Goal: Task Accomplishment & Management: Use online tool/utility

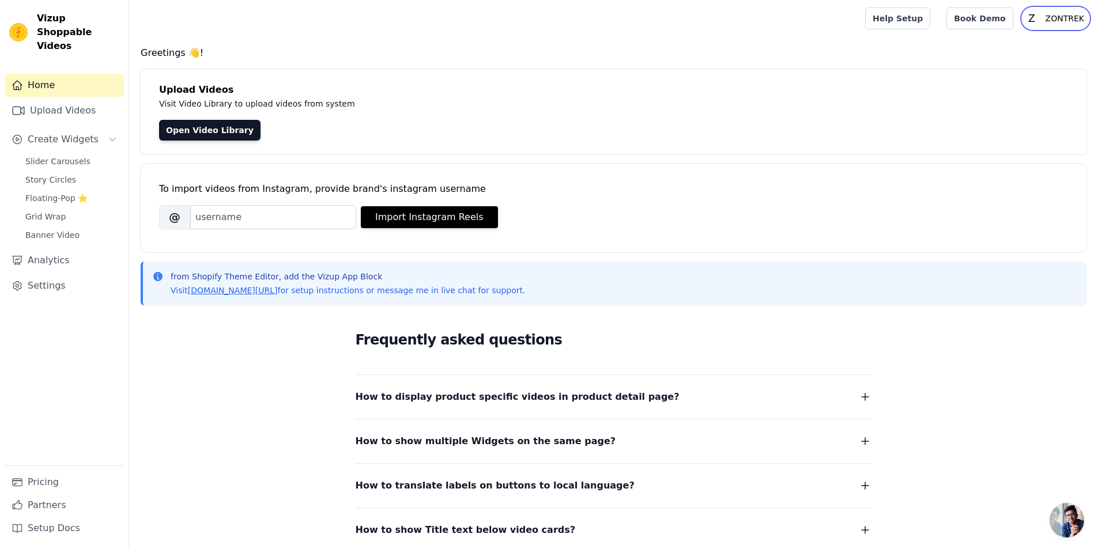
click at [1039, 27] on button "Open user menu Z ZONTREK" at bounding box center [1055, 18] width 66 height 21
click at [746, 46] on h4 "Greetings 👋!" at bounding box center [614, 53] width 946 height 14
click at [43, 488] on link "Pricing" at bounding box center [64, 482] width 119 height 23
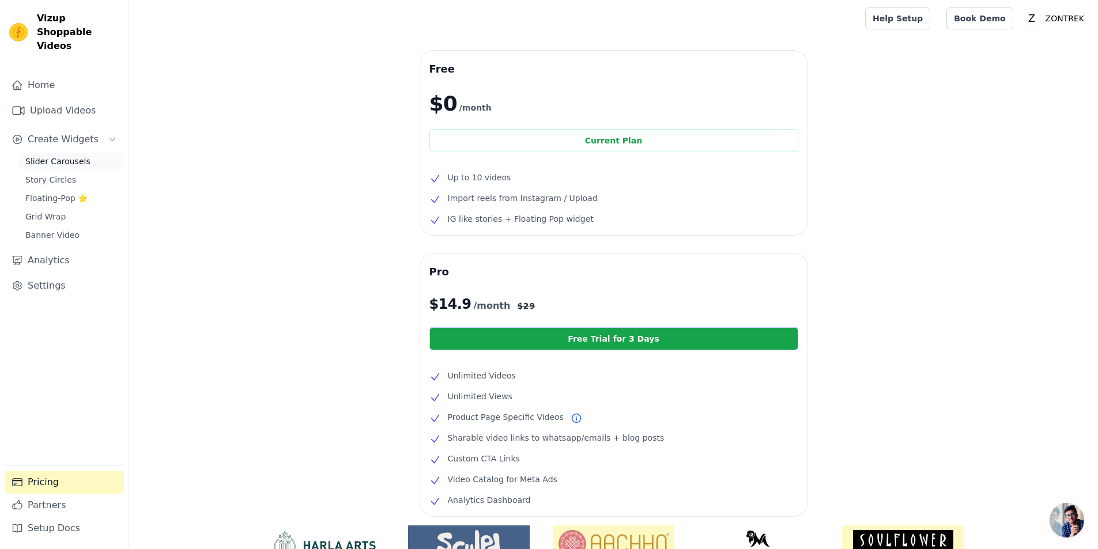
click at [83, 153] on link "Slider Carousels" at bounding box center [70, 161] width 105 height 16
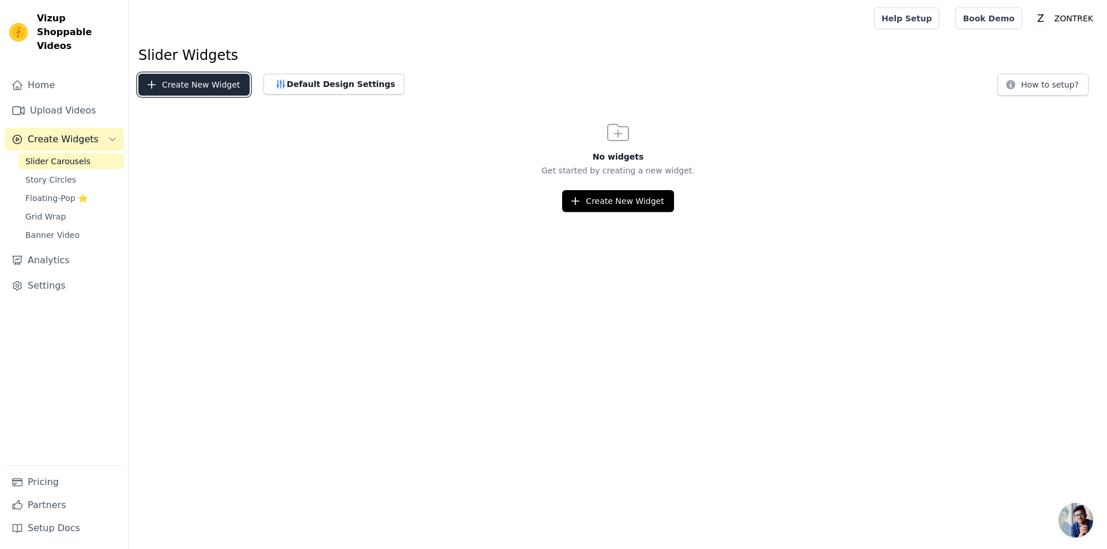
click at [197, 86] on button "Create New Widget" at bounding box center [193, 85] width 111 height 22
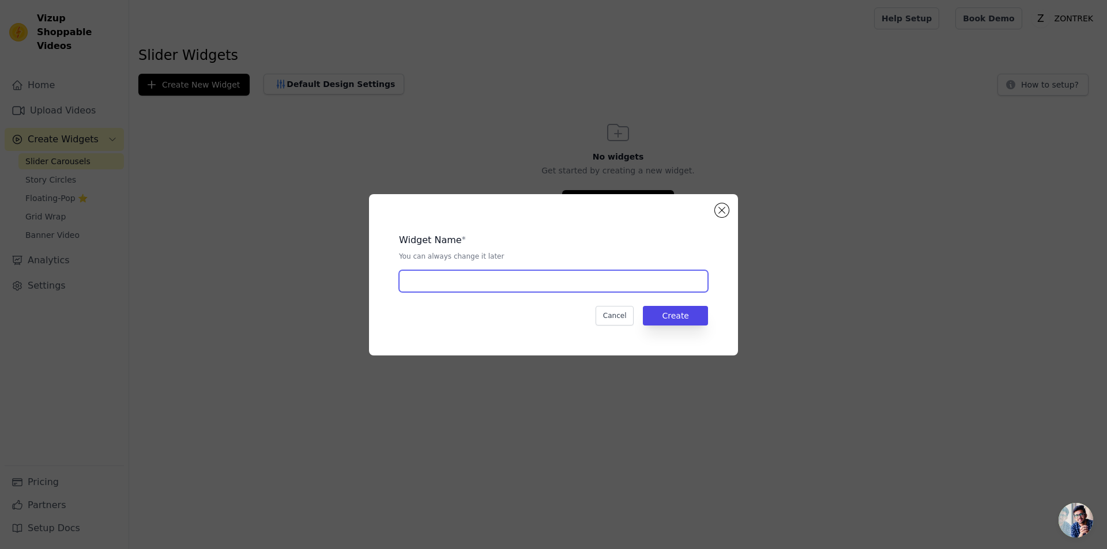
click at [669, 285] on input "text" at bounding box center [553, 281] width 309 height 22
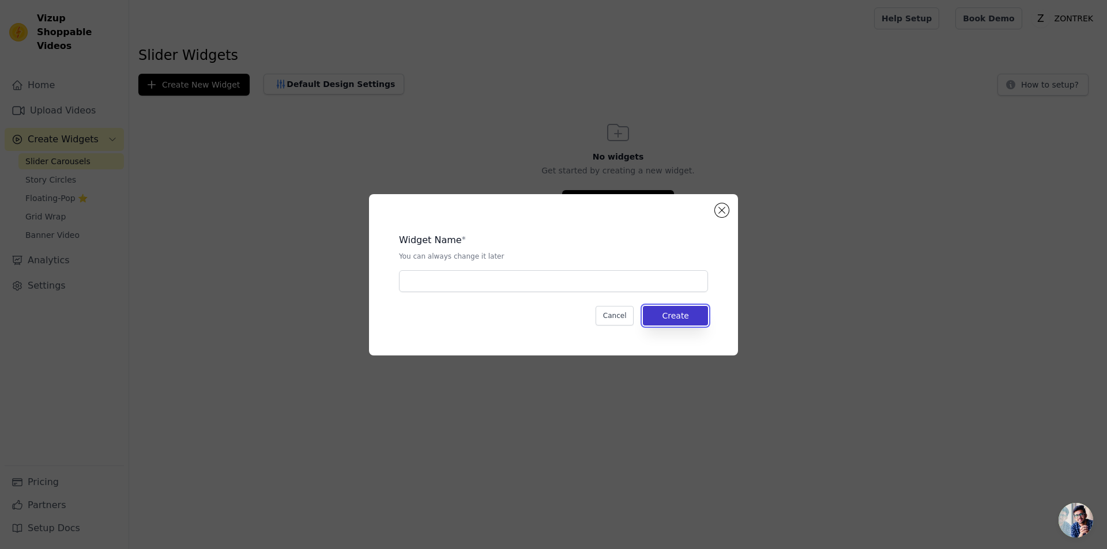
click at [669, 315] on button "Create" at bounding box center [675, 316] width 65 height 20
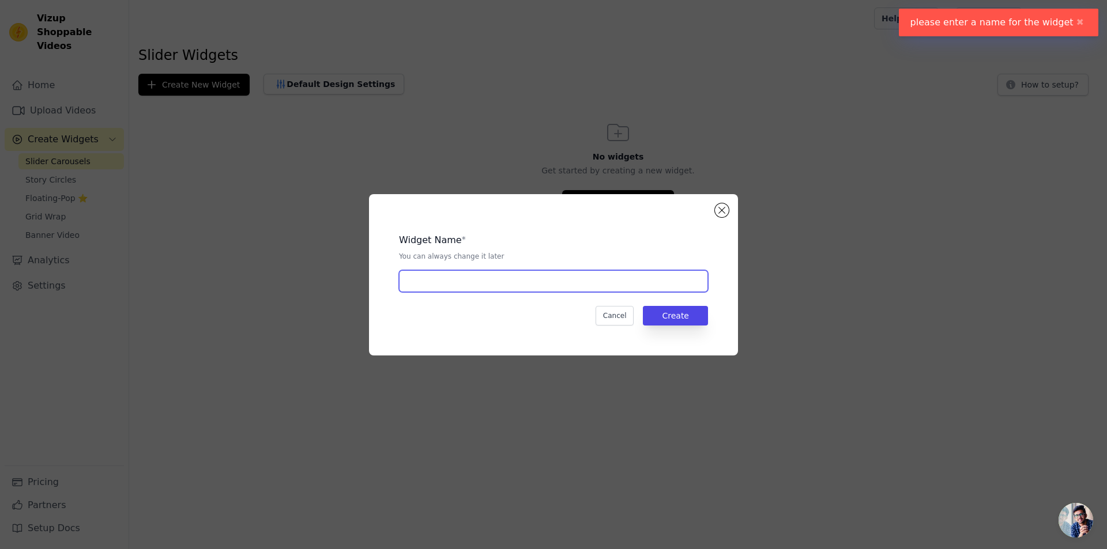
drag, startPoint x: 548, startPoint y: 281, endPoint x: 548, endPoint y: 268, distance: 12.7
click at [548, 281] on input "text" at bounding box center [553, 281] width 309 height 22
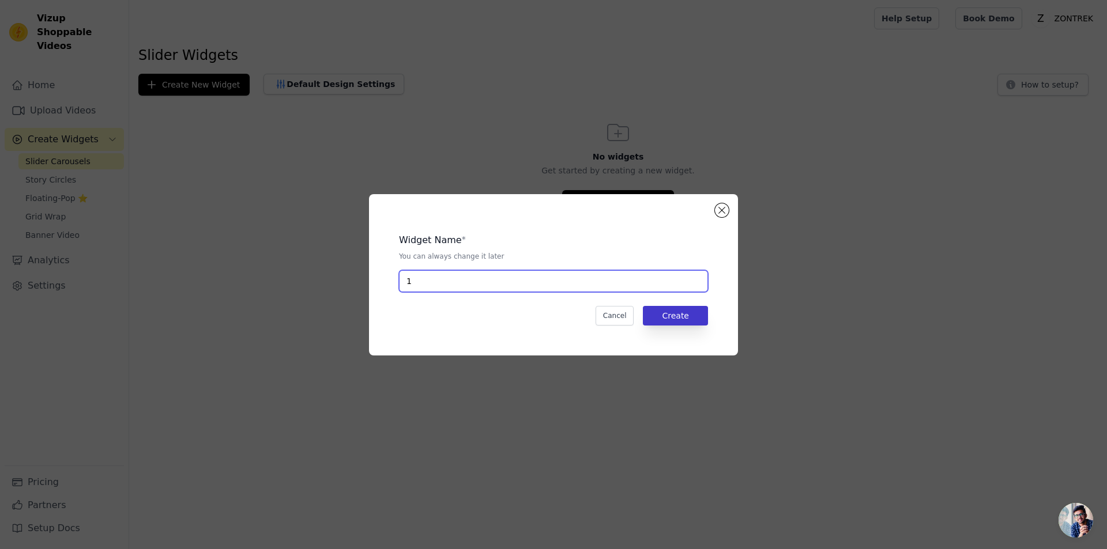
type input "1"
click at [696, 314] on button "Create" at bounding box center [675, 316] width 65 height 20
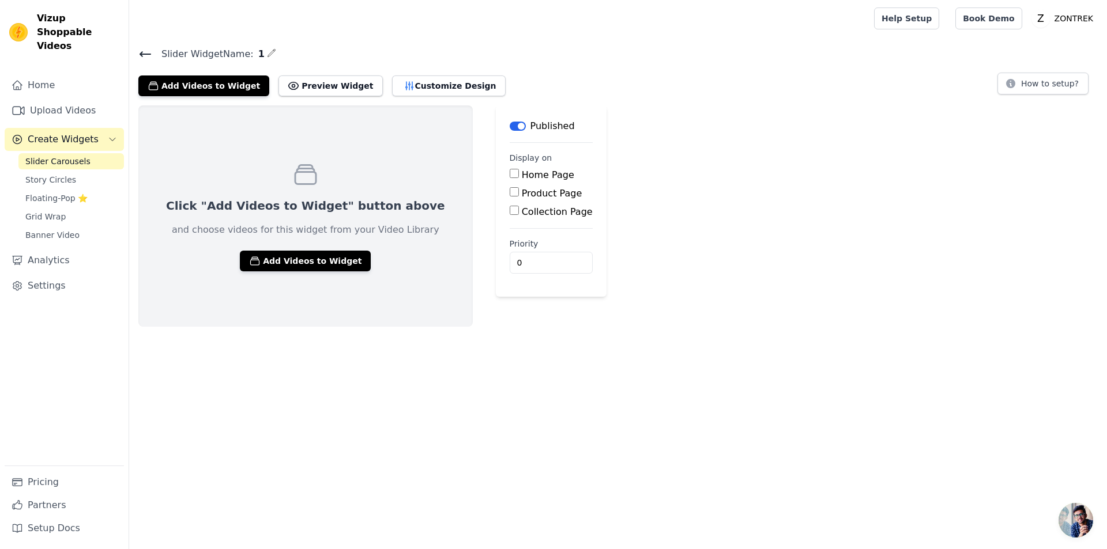
click at [509, 174] on input "Home Page" at bounding box center [513, 173] width 9 height 9
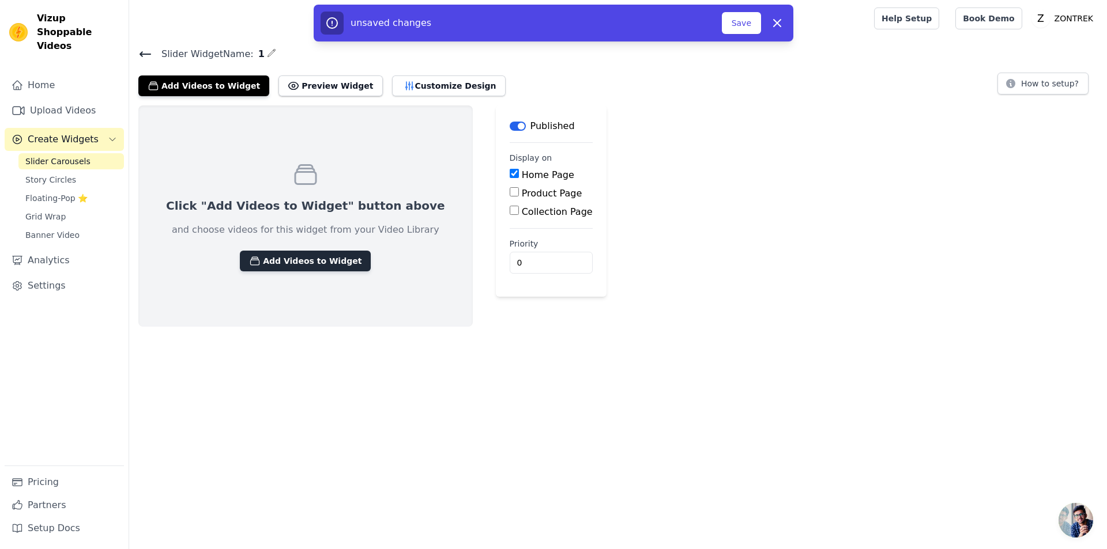
click at [314, 266] on button "Add Videos to Widget" at bounding box center [305, 261] width 131 height 21
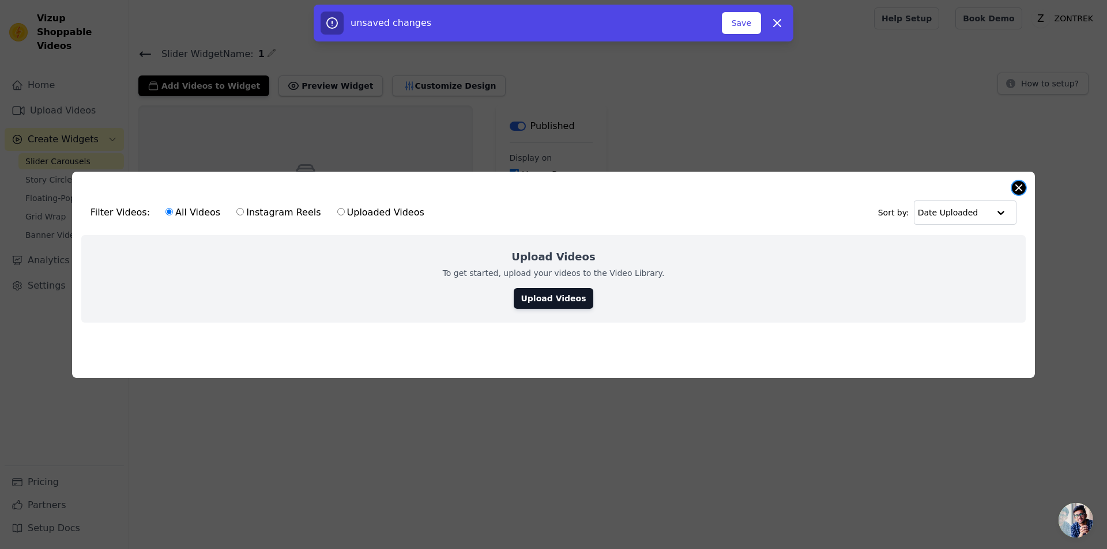
click at [1013, 182] on button "Close modal" at bounding box center [1018, 188] width 14 height 14
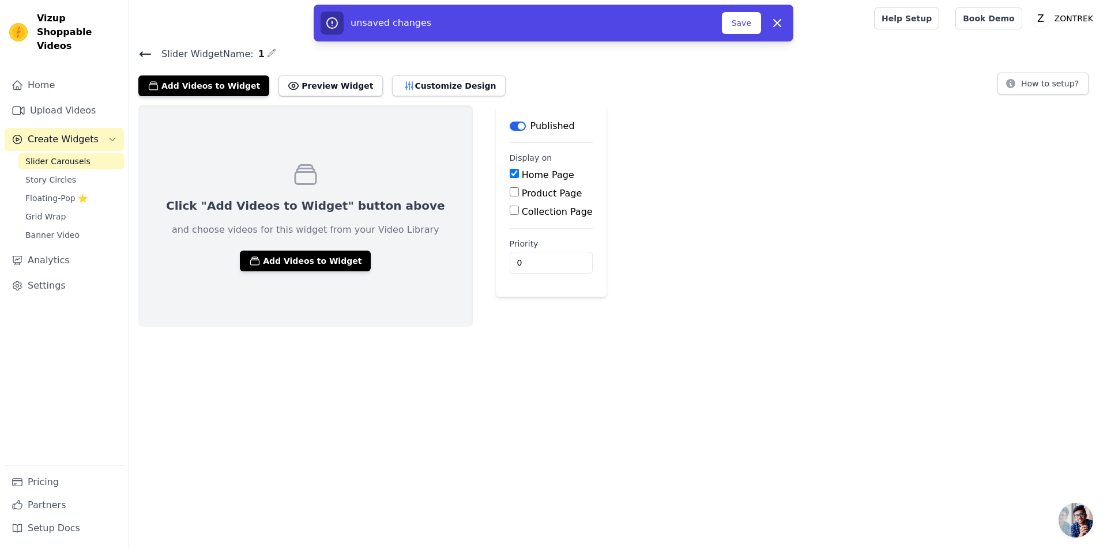
click at [509, 175] on input "Home Page" at bounding box center [513, 173] width 9 height 9
checkbox input "false"
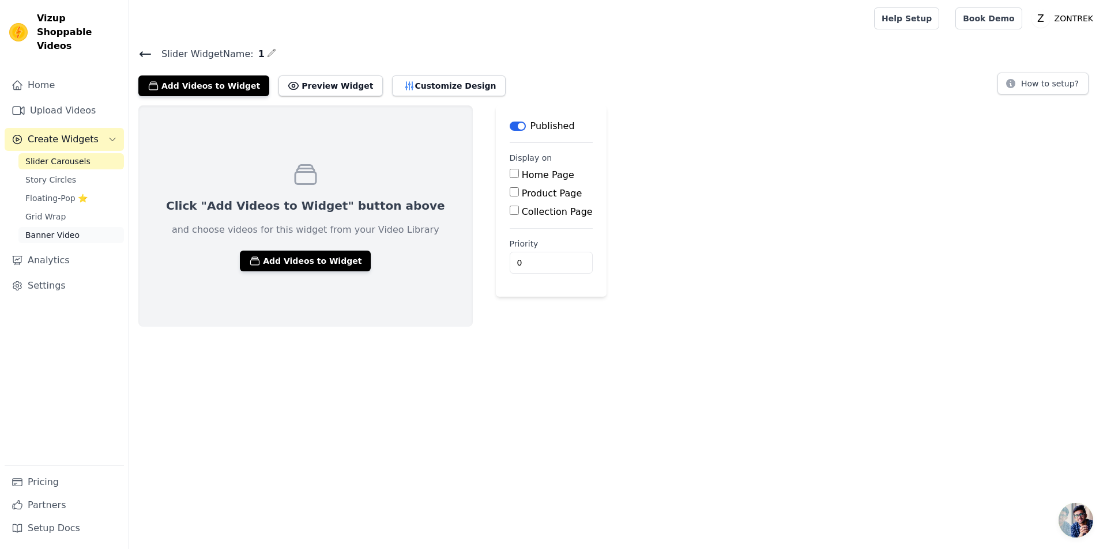
click at [79, 227] on link "Banner Video" at bounding box center [70, 235] width 105 height 16
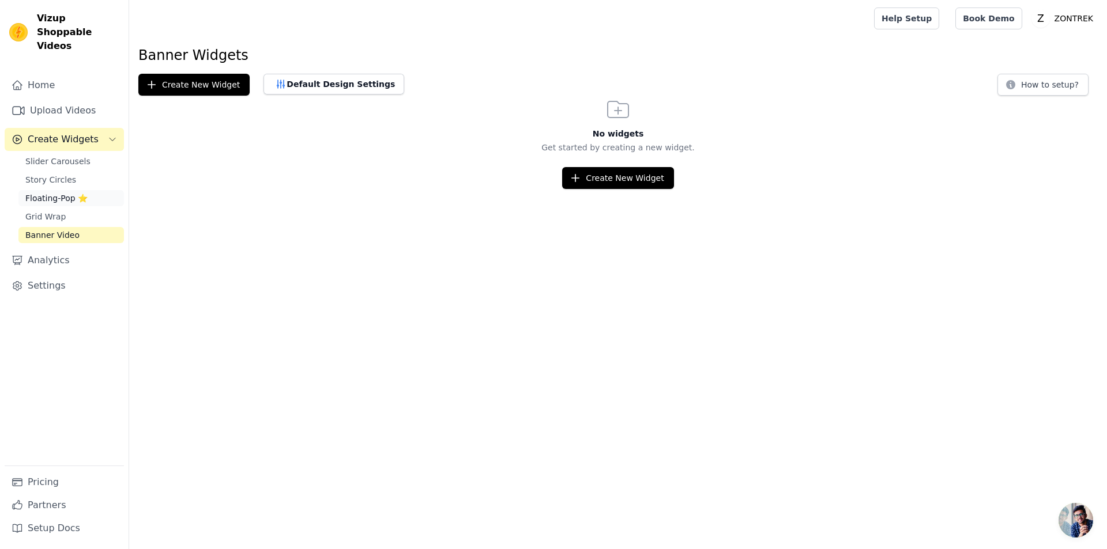
click at [59, 192] on span "Floating-Pop ⭐" at bounding box center [56, 198] width 62 height 12
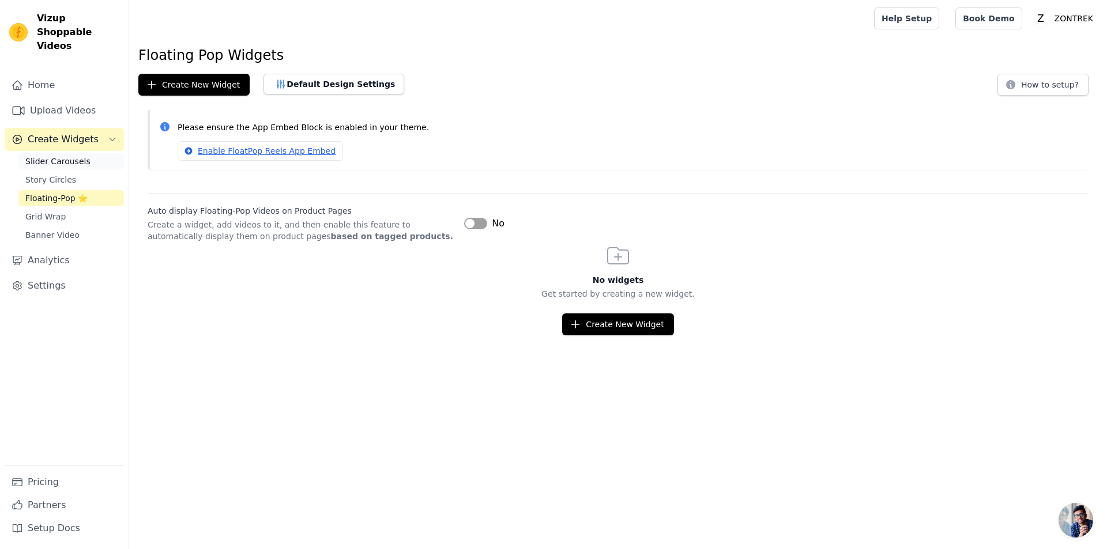
click at [62, 156] on span "Slider Carousels" at bounding box center [57, 162] width 65 height 12
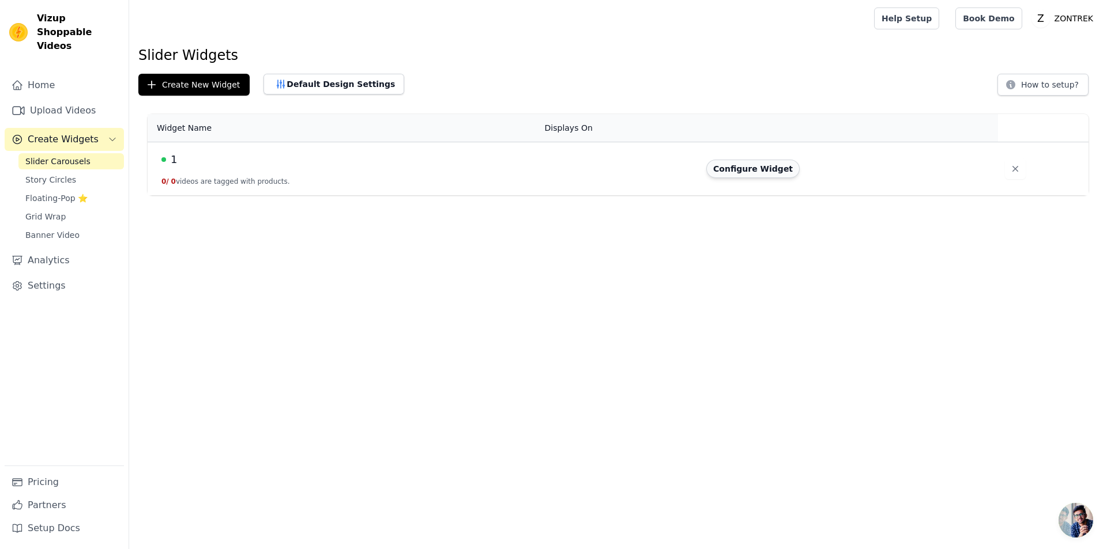
click at [748, 167] on button "Configure Widget" at bounding box center [752, 169] width 93 height 18
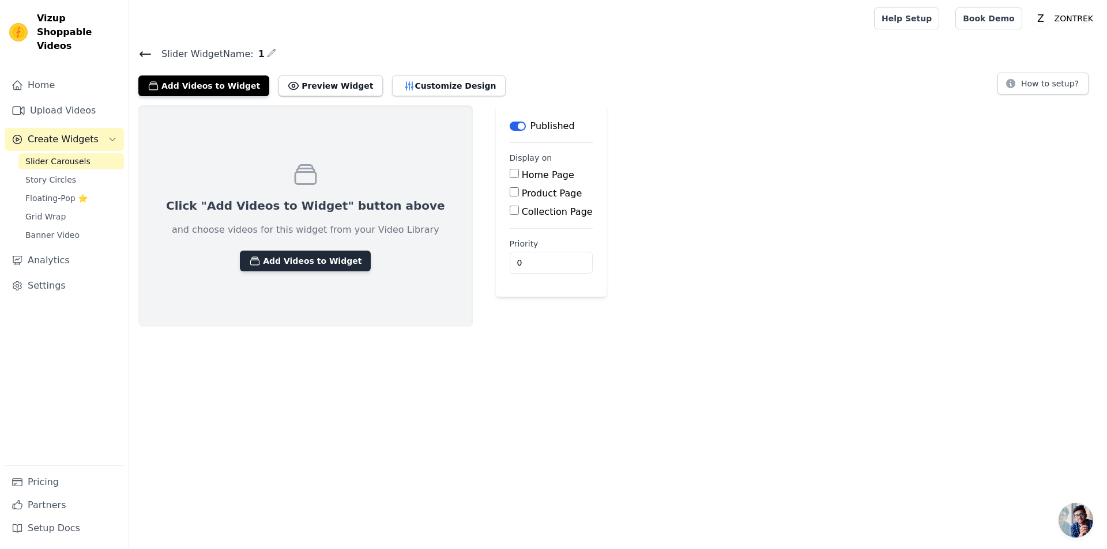
click at [287, 267] on button "Add Videos to Widget" at bounding box center [305, 261] width 131 height 21
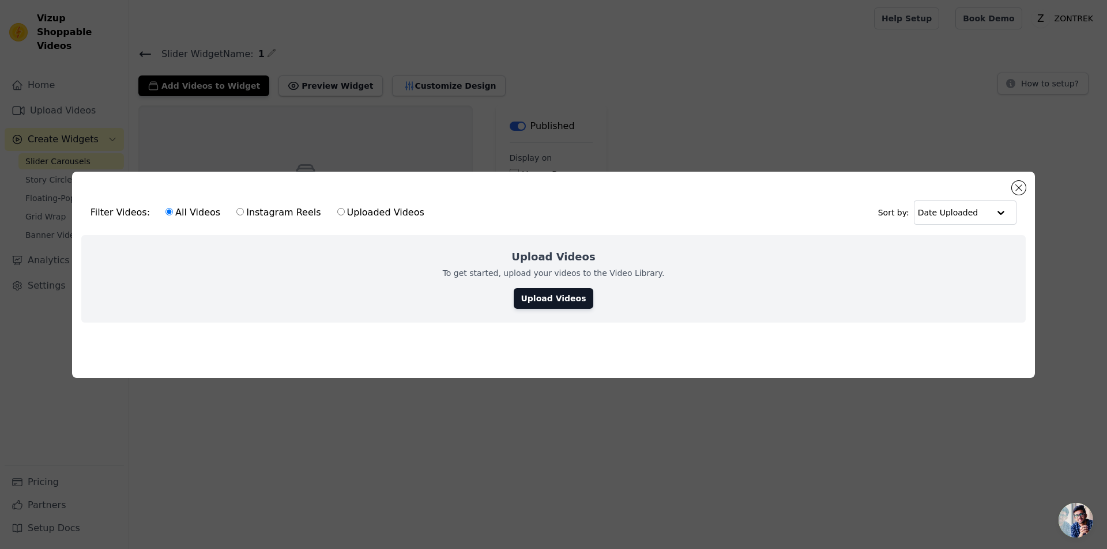
click at [337, 210] on input "Uploaded Videos" at bounding box center [340, 211] width 7 height 7
radio input "true"
click at [538, 297] on link "Upload Videos" at bounding box center [553, 298] width 79 height 21
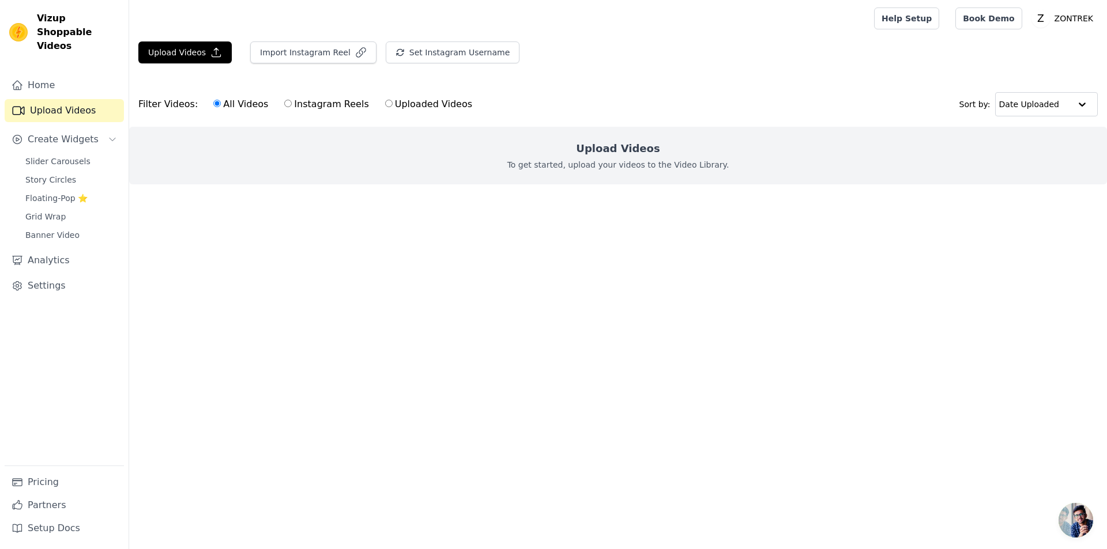
click at [385, 105] on input "Uploaded Videos" at bounding box center [388, 103] width 7 height 7
radio input "true"
click at [207, 104] on div "All Videos Instagram Reels Uploaded Videos" at bounding box center [342, 104] width 271 height 27
click at [213, 97] on label "All Videos" at bounding box center [241, 104] width 56 height 15
click at [213, 100] on input "All Videos" at bounding box center [216, 103] width 7 height 7
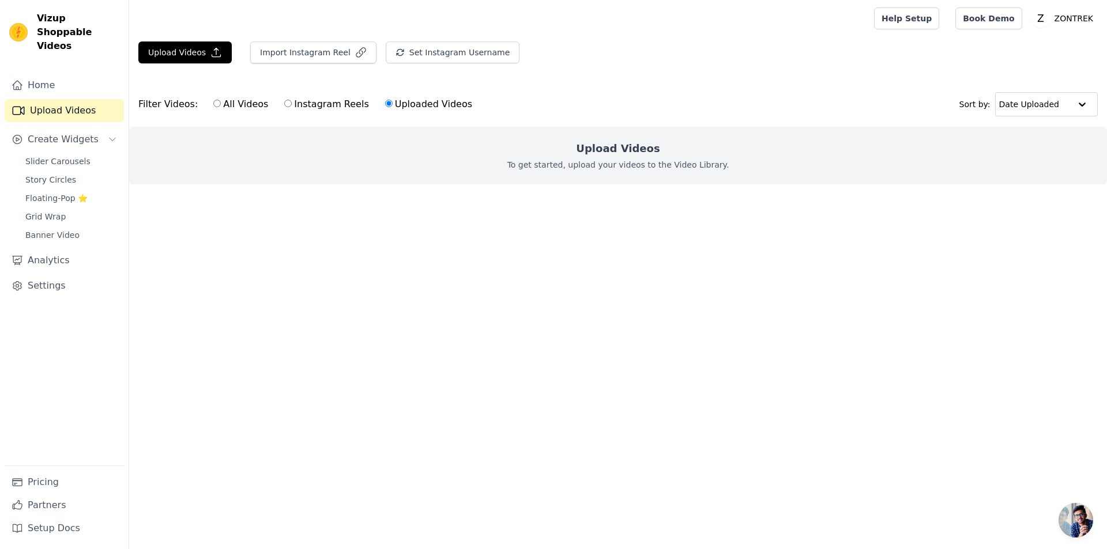
radio input "true"
click at [178, 58] on button "Upload Videos" at bounding box center [184, 52] width 93 height 22
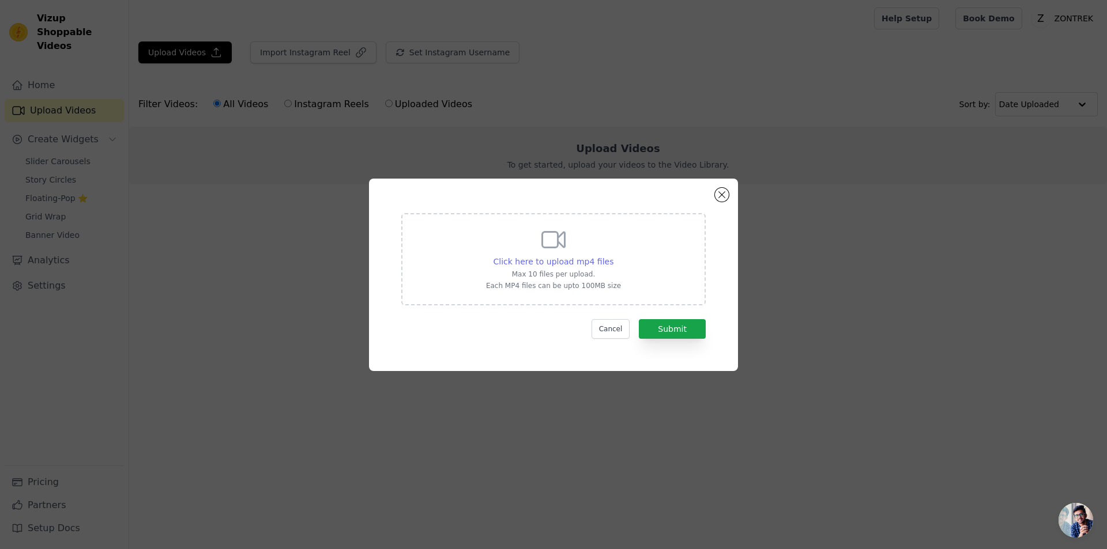
click at [588, 265] on span "Click here to upload mp4 files" at bounding box center [553, 261] width 120 height 9
click at [613, 256] on input "Click here to upload mp4 files Max 10 files per upload. Each MP4 files can be u…" at bounding box center [613, 255] width 1 height 1
type input "C:\fakepath\WhatsApp Video 2025-09-06 at 22.32.14_b933ebf9.mp4"
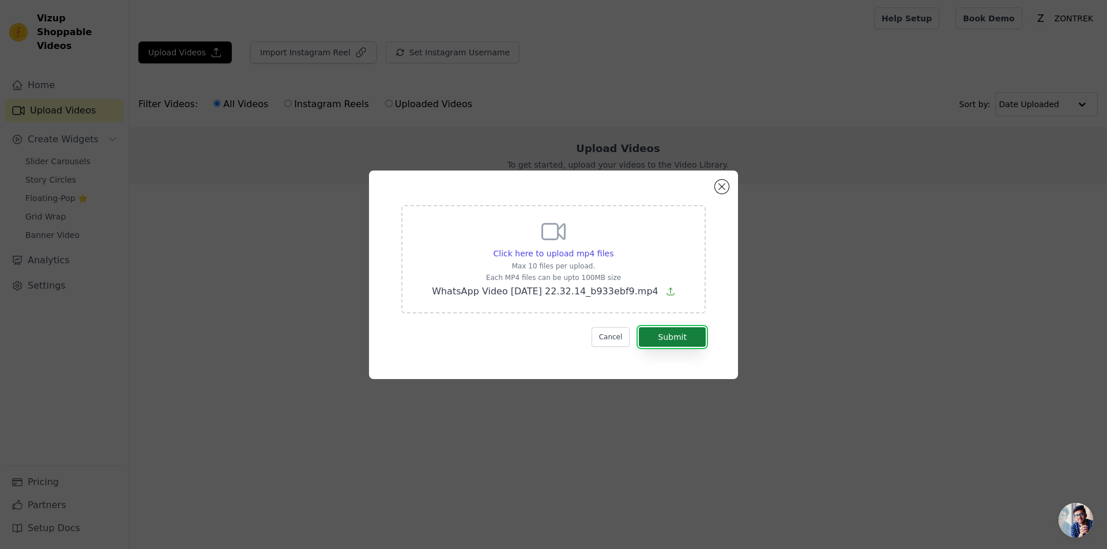
click at [667, 342] on button "Submit" at bounding box center [672, 337] width 67 height 20
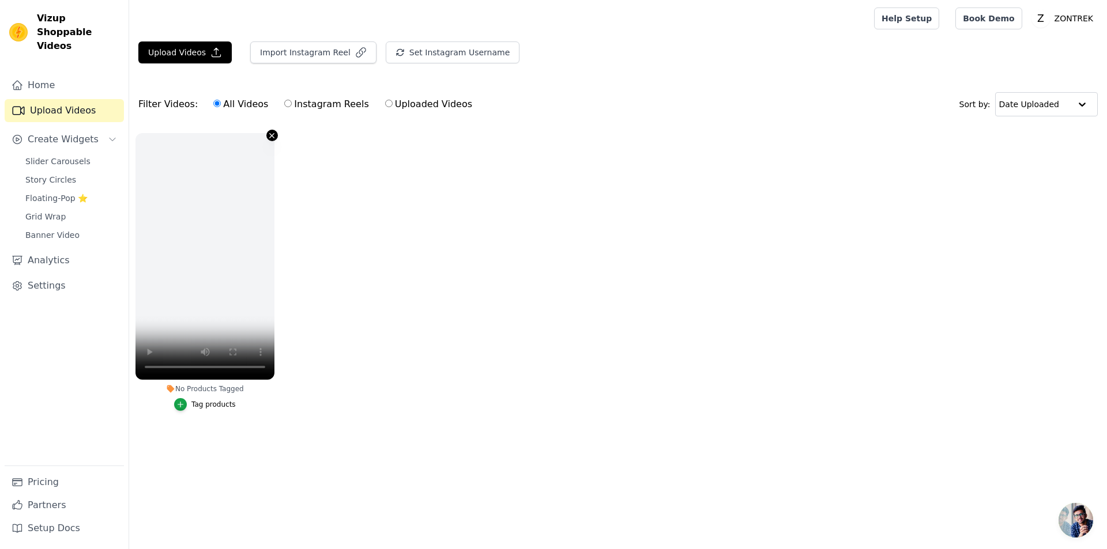
click at [275, 134] on icon "button" at bounding box center [271, 135] width 9 height 9
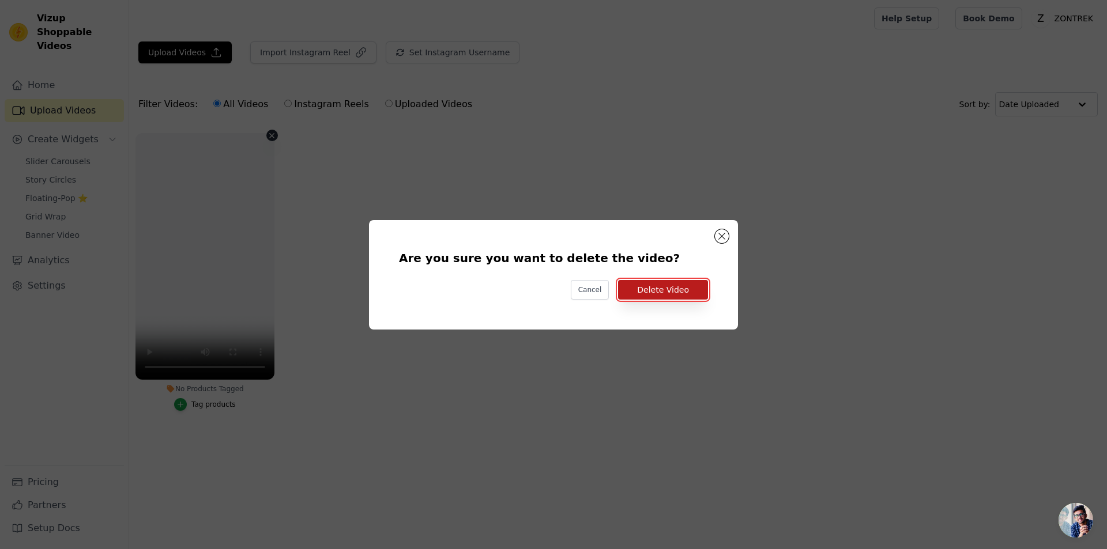
click at [656, 292] on button "Delete Video" at bounding box center [663, 290] width 90 height 20
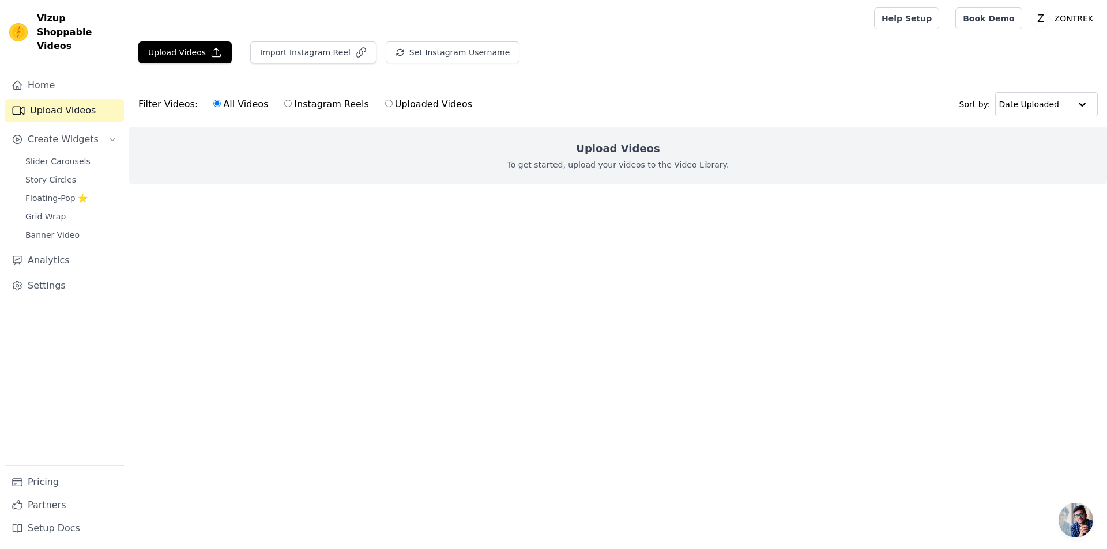
click at [284, 106] on input "Instagram Reels" at bounding box center [287, 103] width 7 height 7
radio input "true"
click at [183, 49] on button "Upload Videos" at bounding box center [184, 52] width 93 height 22
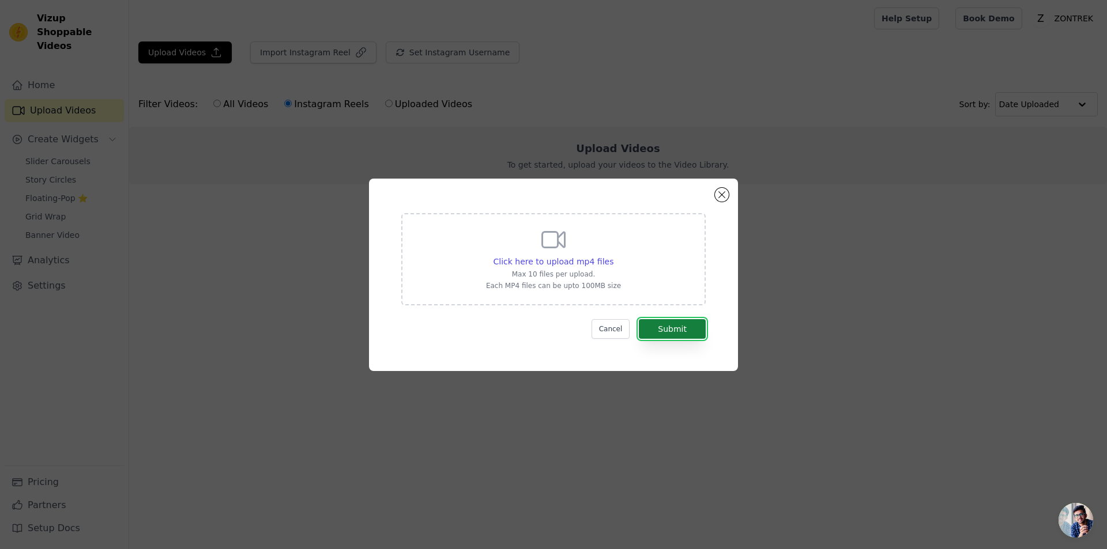
click at [650, 329] on button "Submit" at bounding box center [672, 329] width 67 height 20
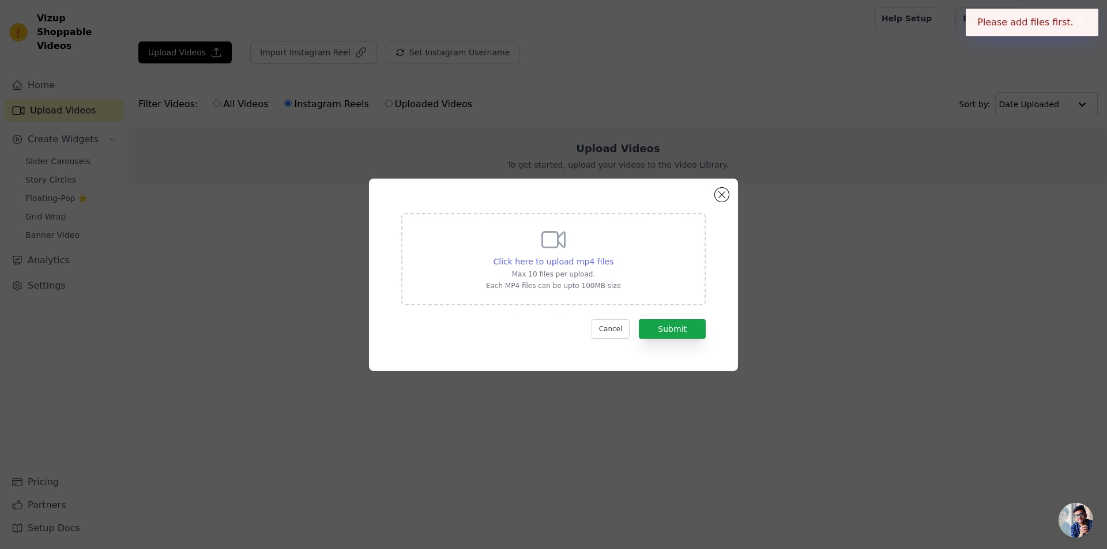
click at [583, 264] on span "Click here to upload mp4 files" at bounding box center [553, 261] width 120 height 9
click at [613, 256] on input "Click here to upload mp4 files Max 10 files per upload. Each MP4 files can be u…" at bounding box center [613, 255] width 1 height 1
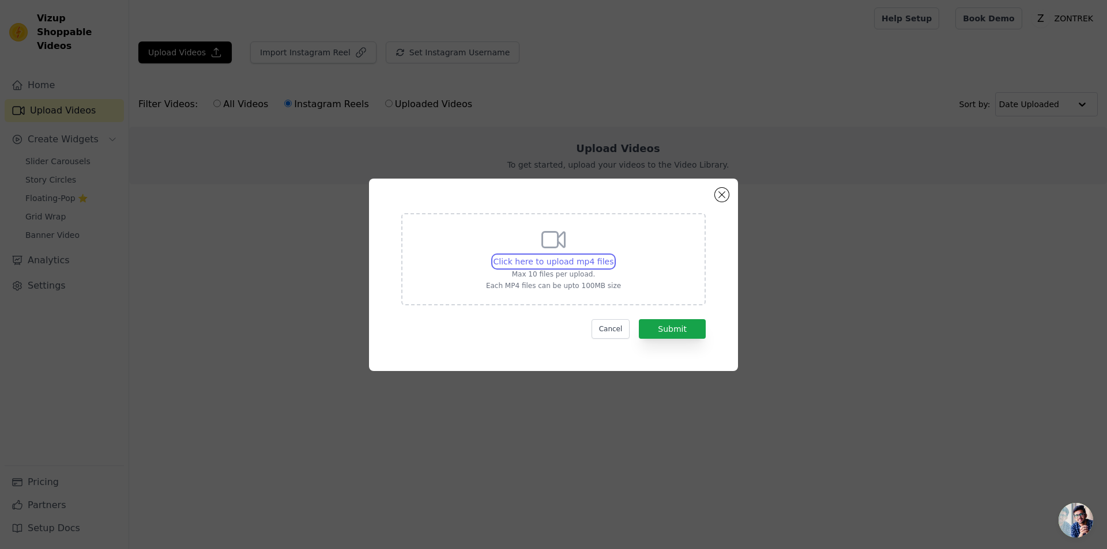
type input "C:\fakepath\WhatsApp Video 2025-09-06 at 23.16.25_9dedcf58.mp4"
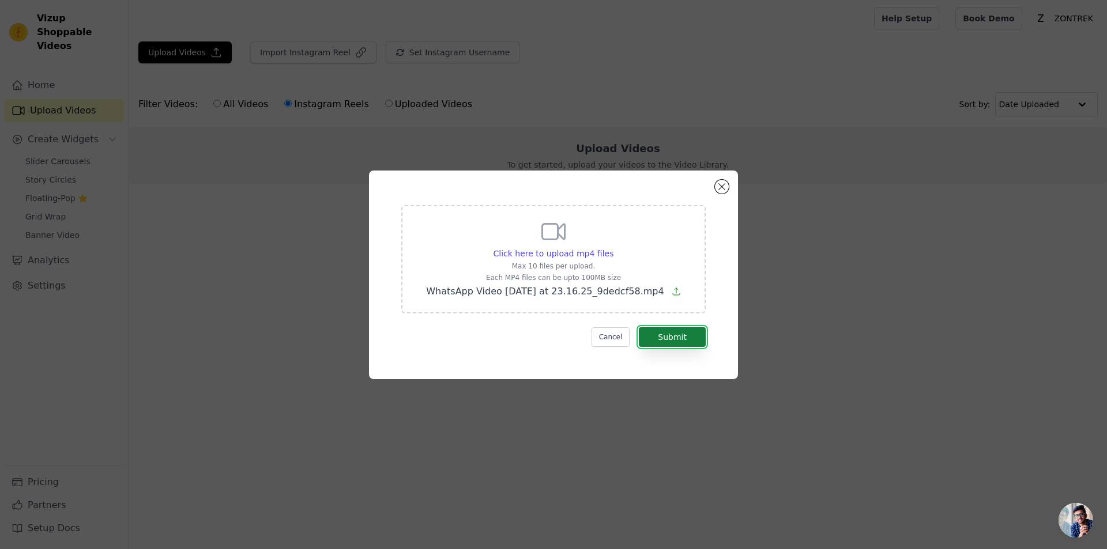
click at [675, 335] on button "Submit" at bounding box center [672, 337] width 67 height 20
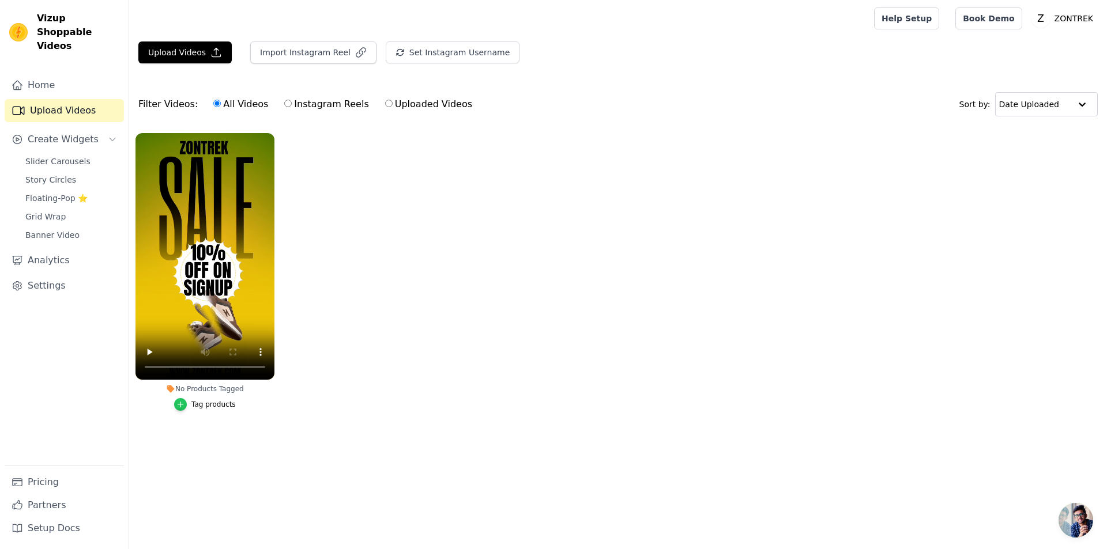
click at [182, 410] on div "button" at bounding box center [180, 404] width 13 height 13
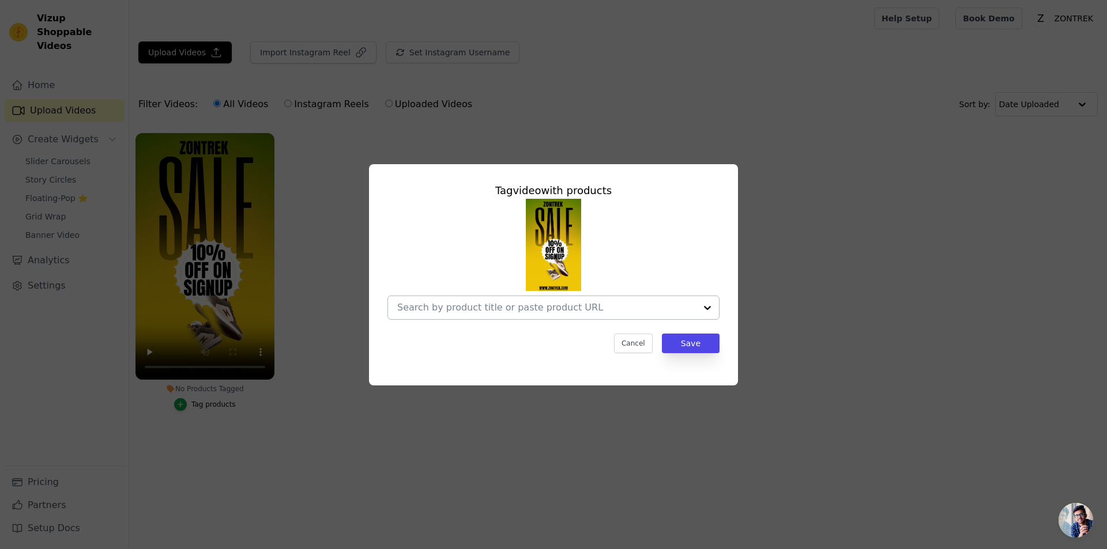
click at [575, 304] on input "No Products Tagged Tag video with products Cancel Save Tag products" at bounding box center [546, 307] width 299 height 11
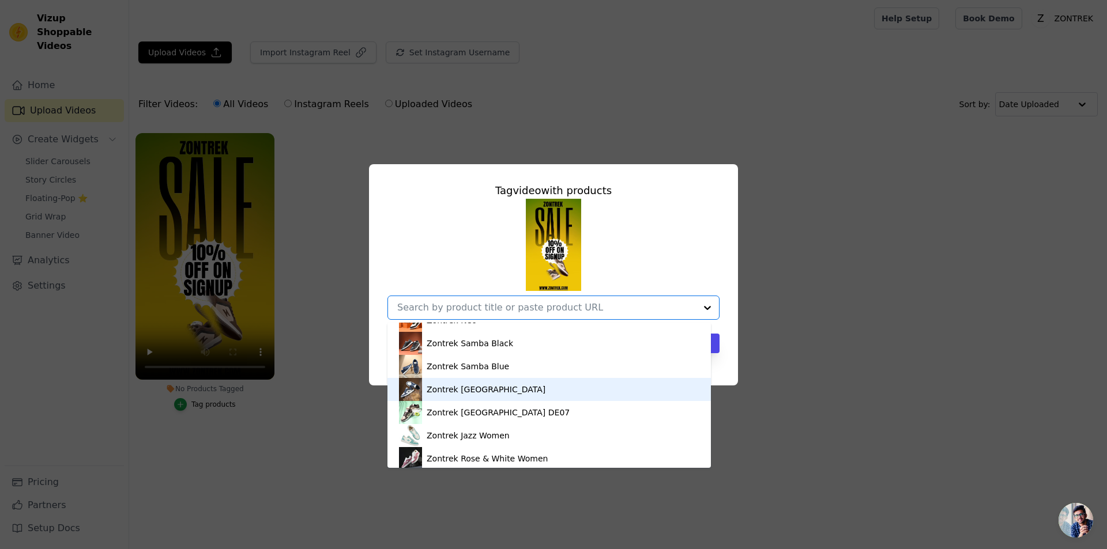
scroll to position [85, 0]
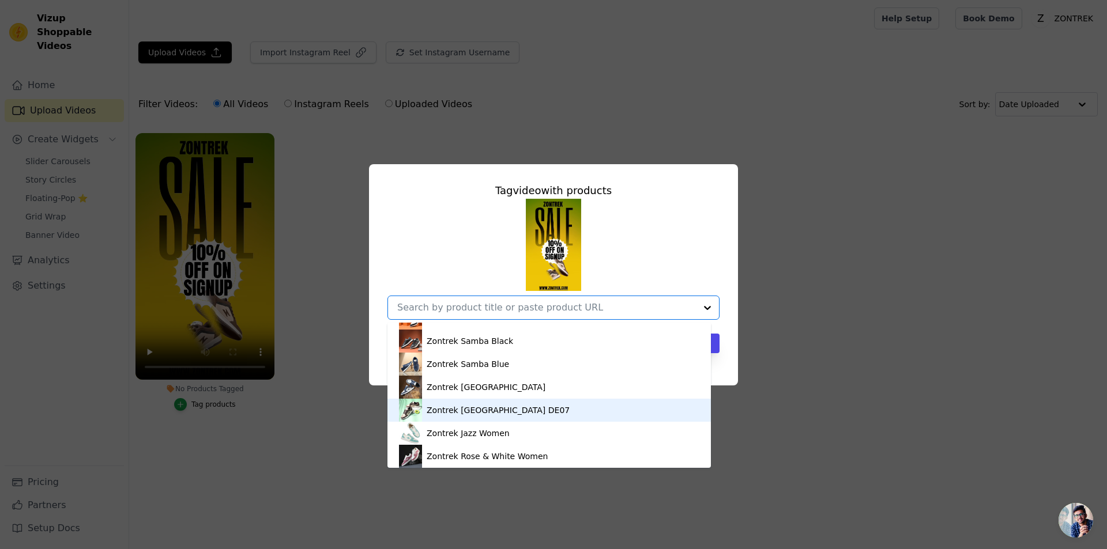
click at [459, 409] on div "Zontrek Venice DE07" at bounding box center [497, 411] width 143 height 12
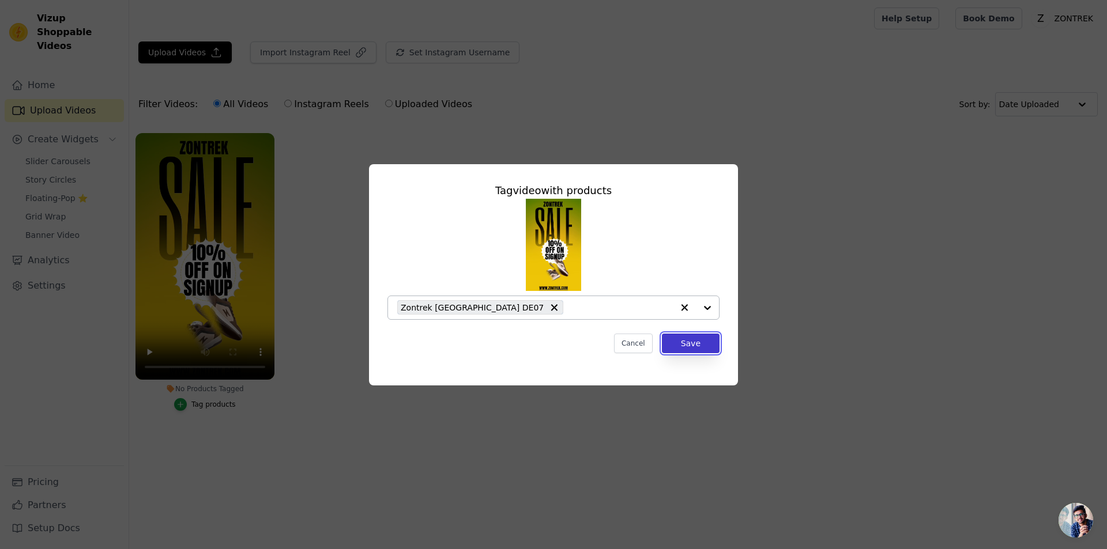
click at [703, 345] on button "Save" at bounding box center [691, 344] width 58 height 20
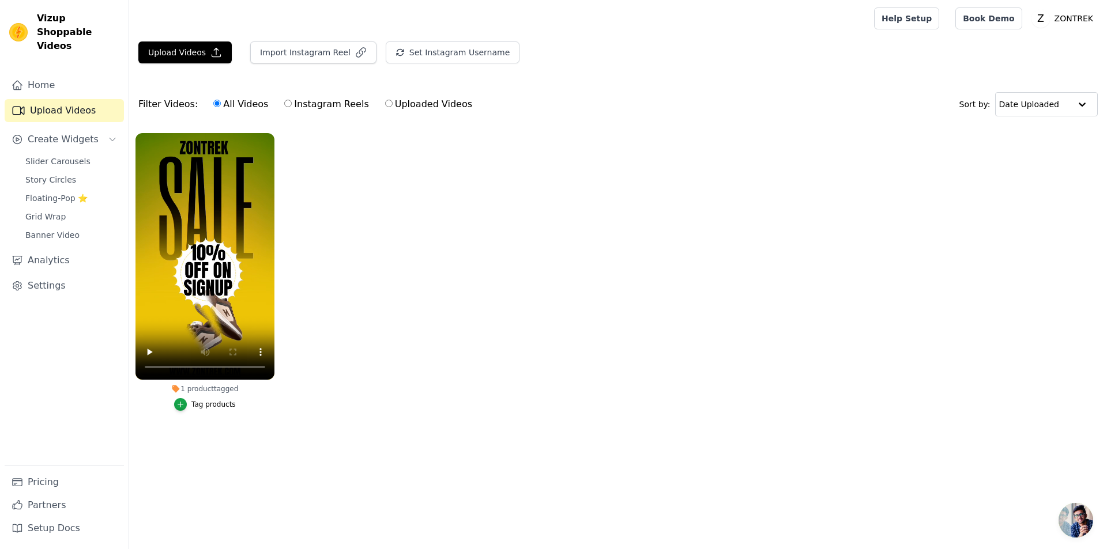
click at [367, 304] on ul "1 product tagged Tag products" at bounding box center [617, 284] width 977 height 314
click at [70, 156] on span "Slider Carousels" at bounding box center [57, 162] width 65 height 12
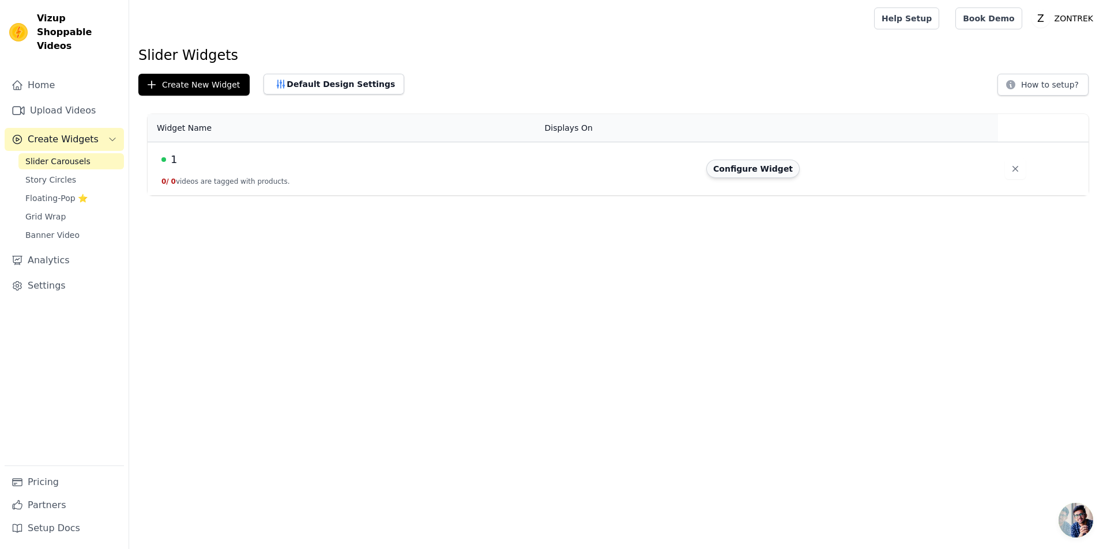
click at [773, 173] on button "Configure Widget" at bounding box center [752, 169] width 93 height 18
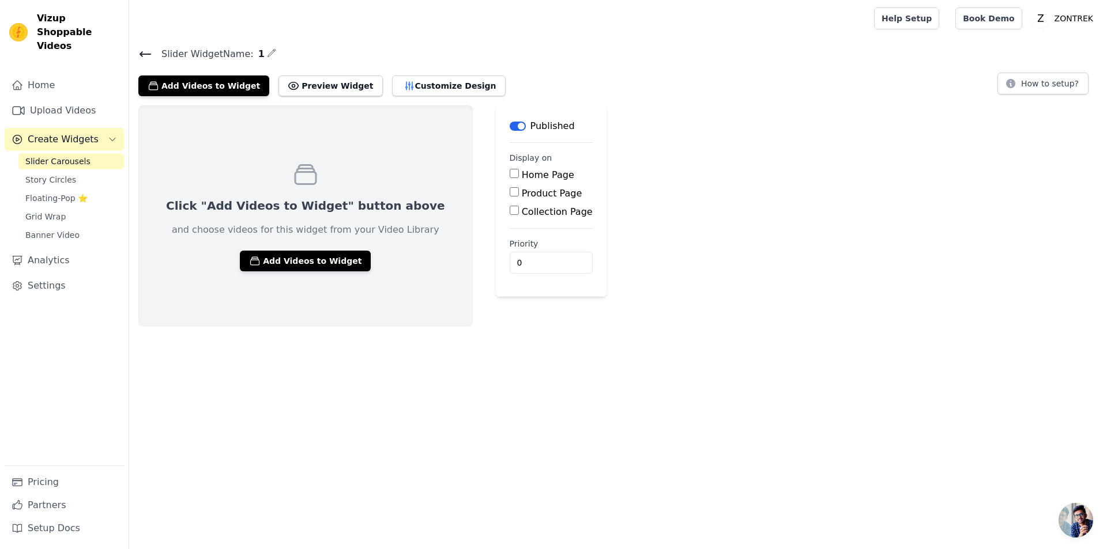
click at [509, 174] on input "Home Page" at bounding box center [513, 173] width 9 height 9
checkbox input "true"
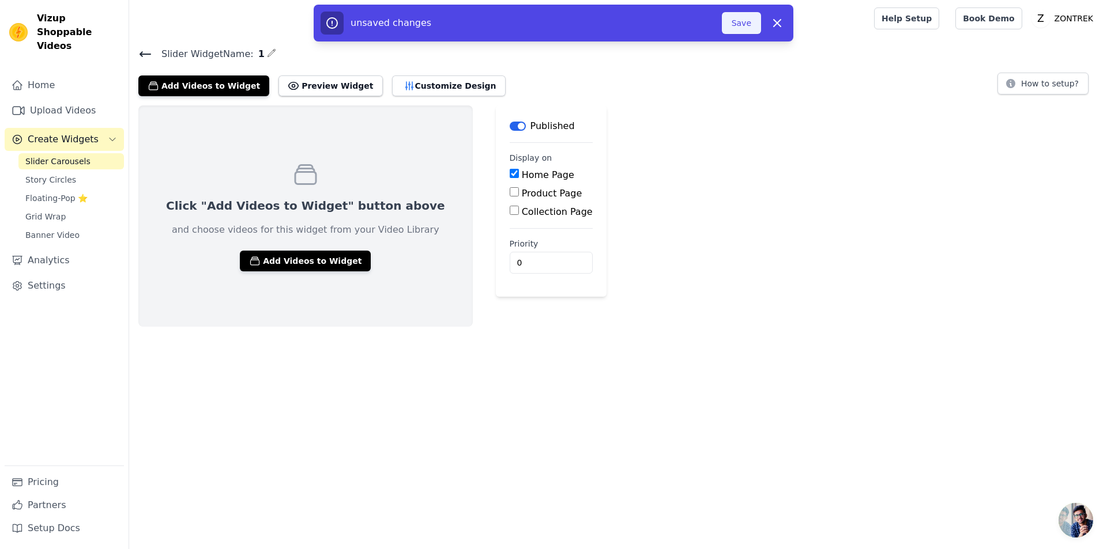
click at [745, 27] on button "Save" at bounding box center [741, 23] width 39 height 22
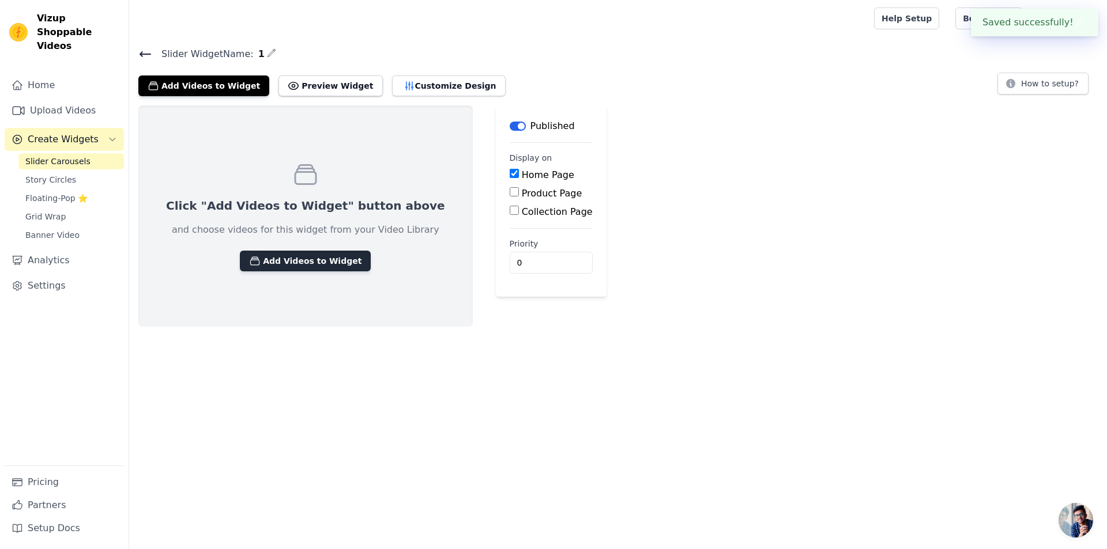
click at [269, 265] on button "Add Videos to Widget" at bounding box center [305, 261] width 131 height 21
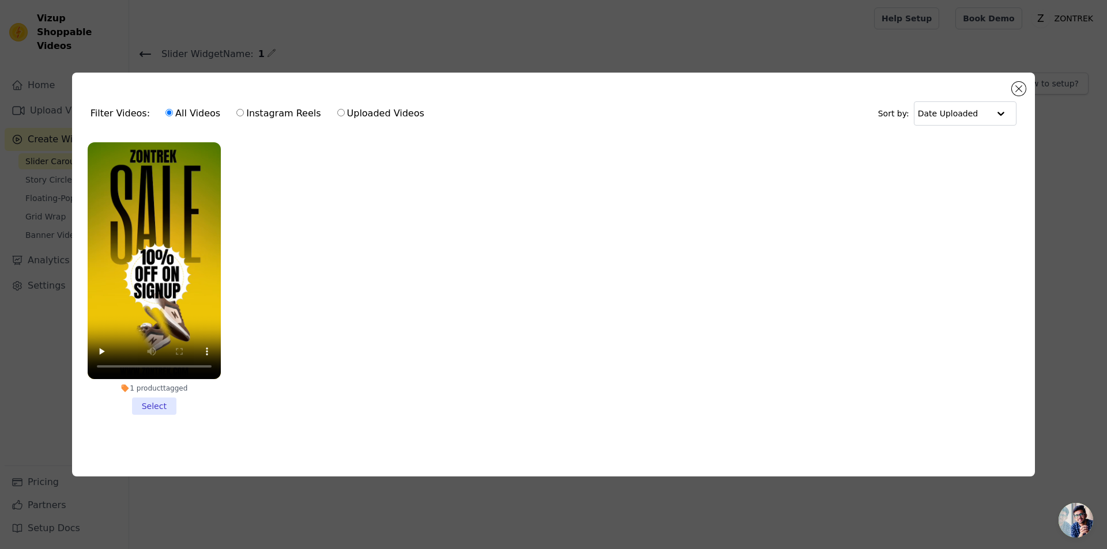
click at [154, 405] on li "1 product tagged Select" at bounding box center [154, 278] width 133 height 273
click at [0, 0] on input "1 product tagged Select" at bounding box center [0, 0] width 0 height 0
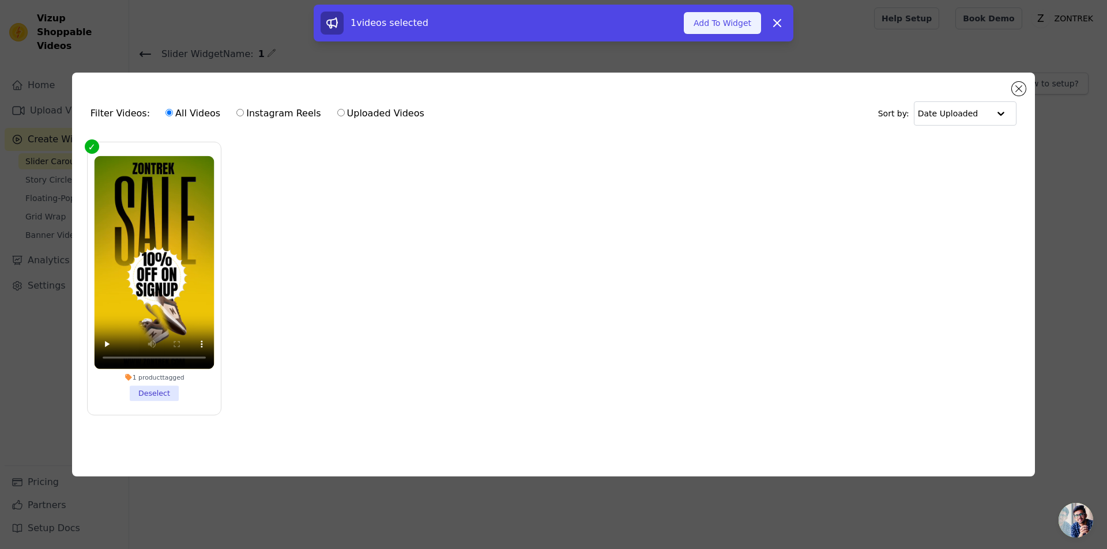
click at [721, 30] on button "Add To Widget" at bounding box center [722, 23] width 77 height 22
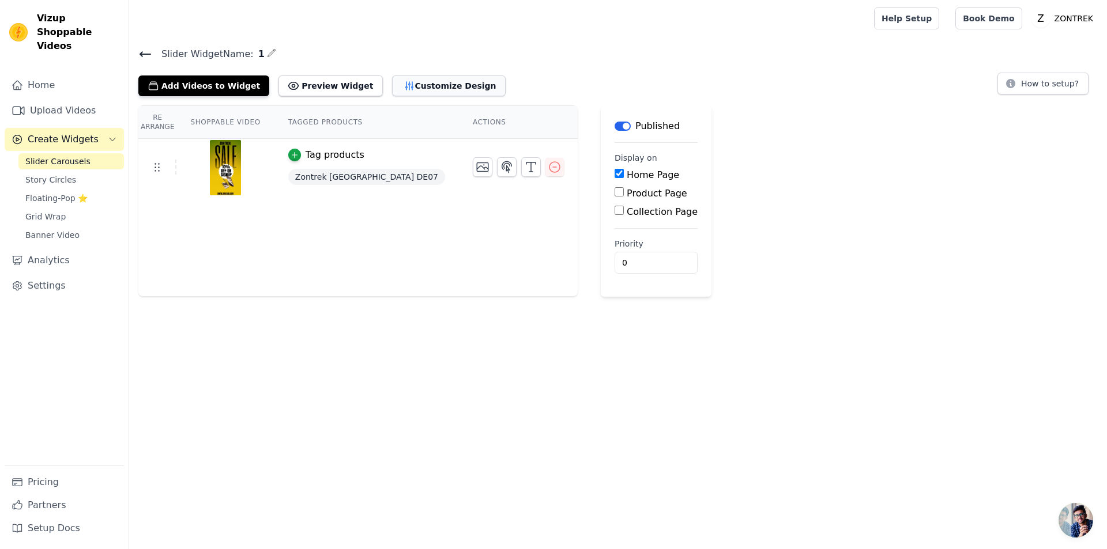
click at [397, 81] on button "Customize Design" at bounding box center [449, 85] width 114 height 21
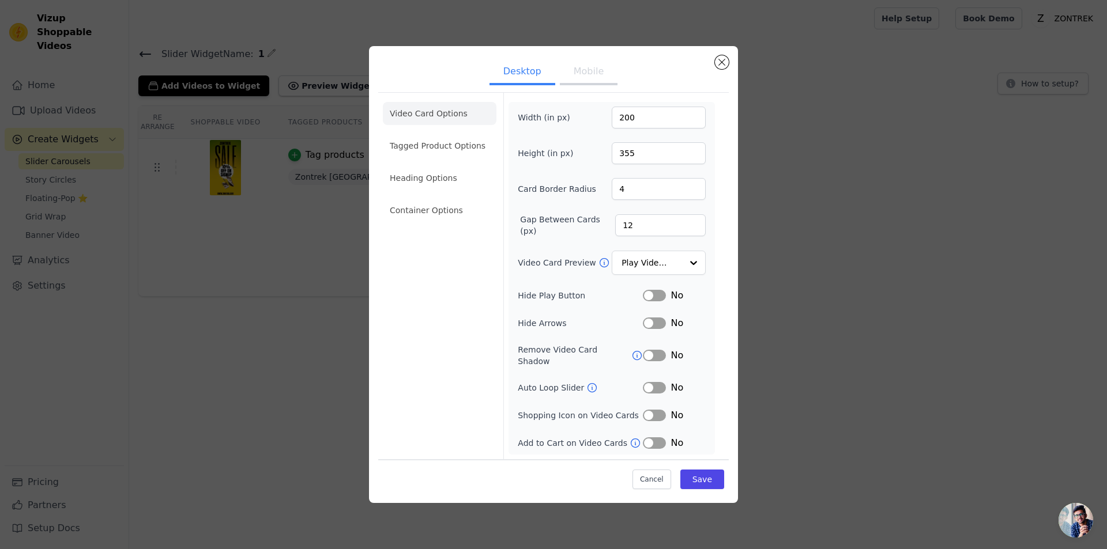
click at [658, 301] on button "Label" at bounding box center [654, 296] width 23 height 12
click at [652, 329] on button "Label" at bounding box center [654, 324] width 23 height 12
click at [459, 156] on li "Tagged Product Options" at bounding box center [440, 145] width 114 height 23
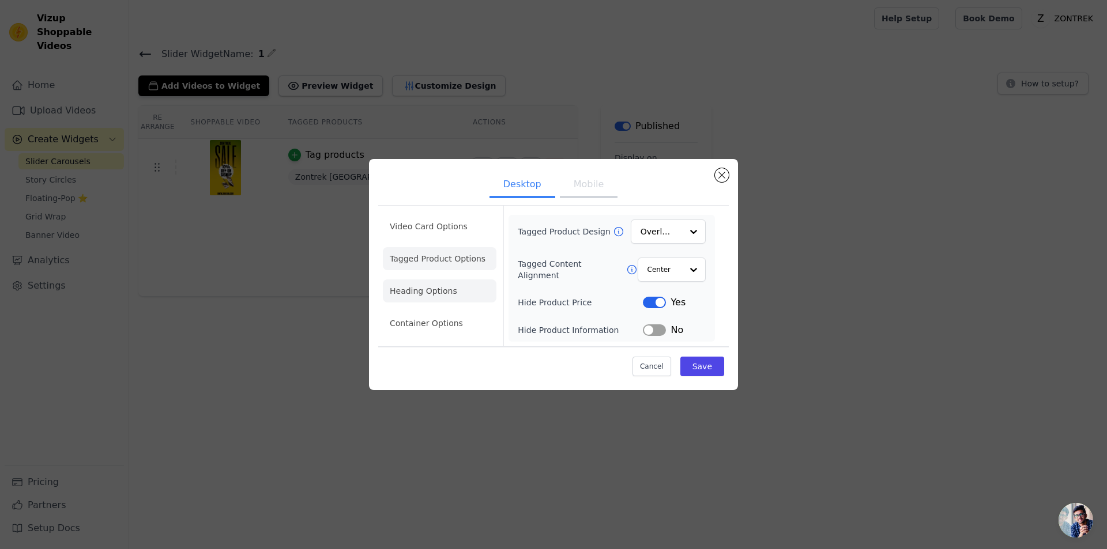
click at [413, 293] on li "Heading Options" at bounding box center [440, 291] width 114 height 23
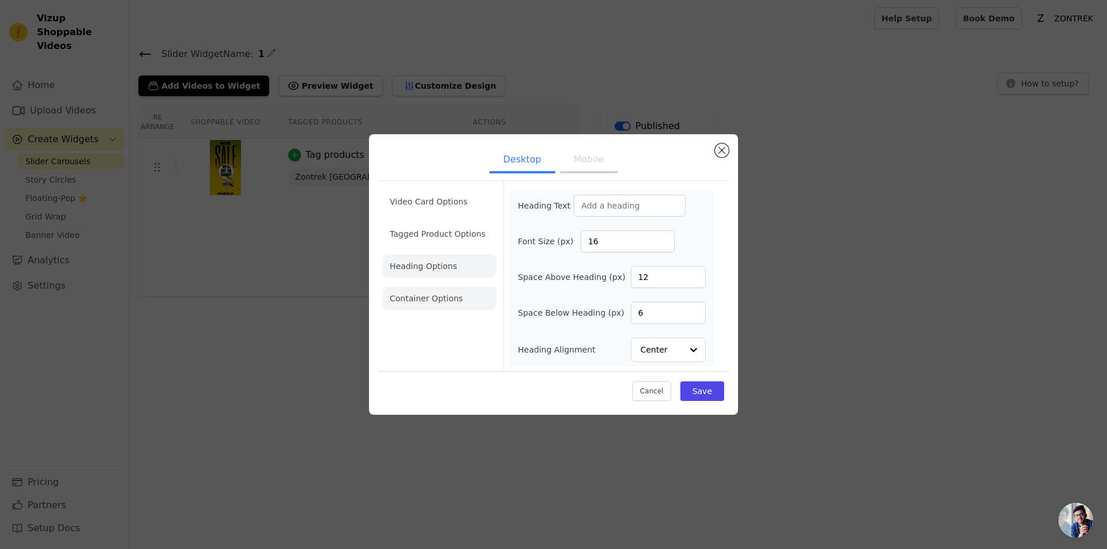
click at [425, 296] on li "Container Options" at bounding box center [440, 298] width 114 height 23
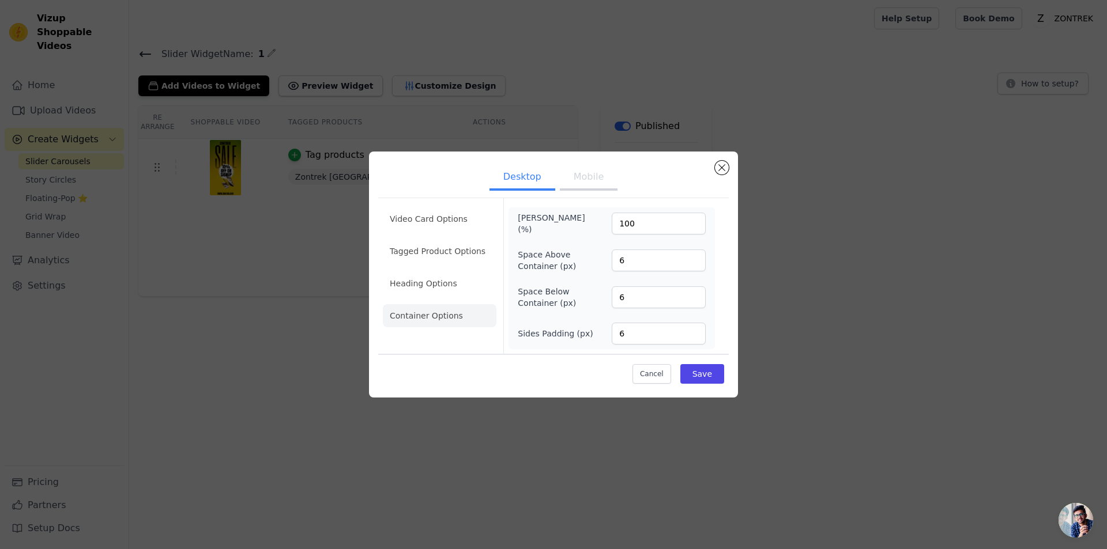
click at [573, 176] on button "Mobile" at bounding box center [589, 177] width 58 height 25
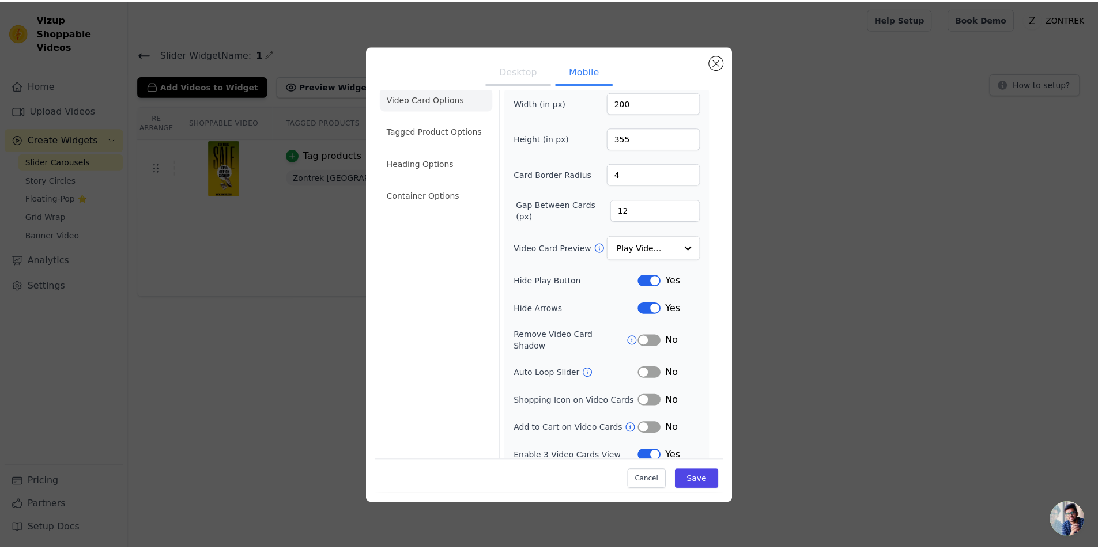
scroll to position [16, 0]
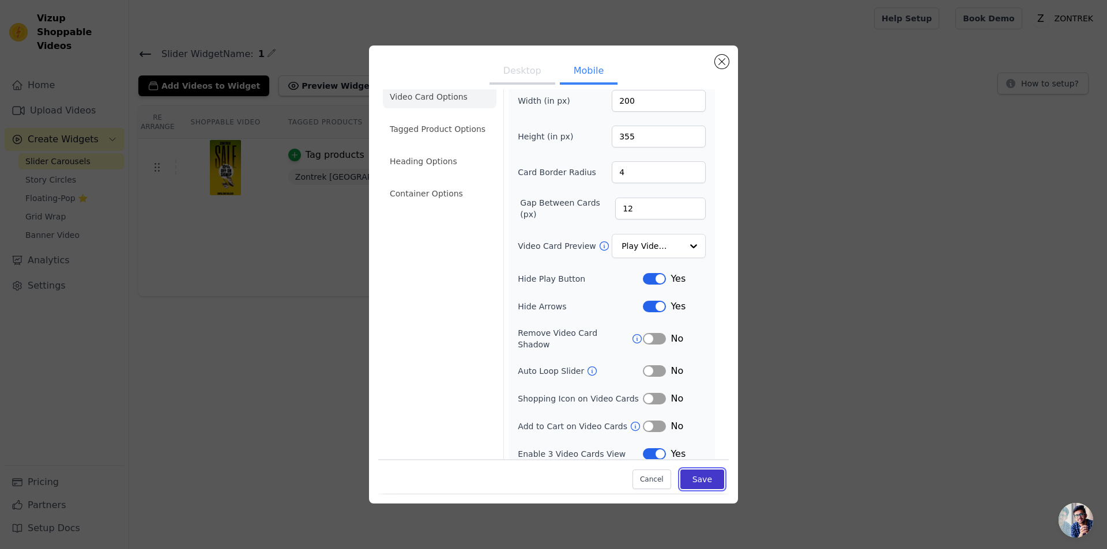
click at [697, 483] on button "Save" at bounding box center [702, 480] width 44 height 20
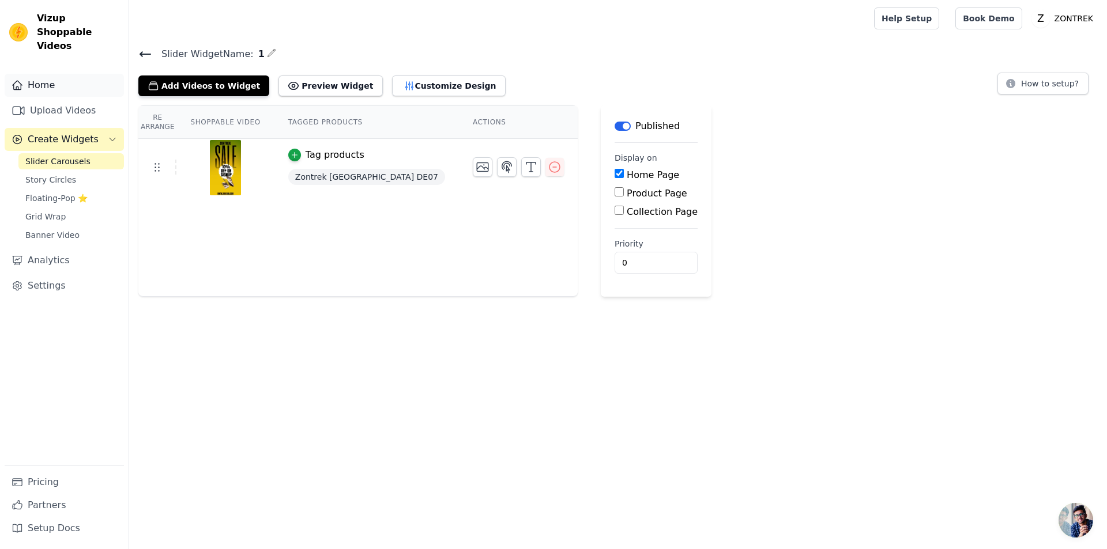
click at [63, 76] on link "Home" at bounding box center [64, 85] width 119 height 23
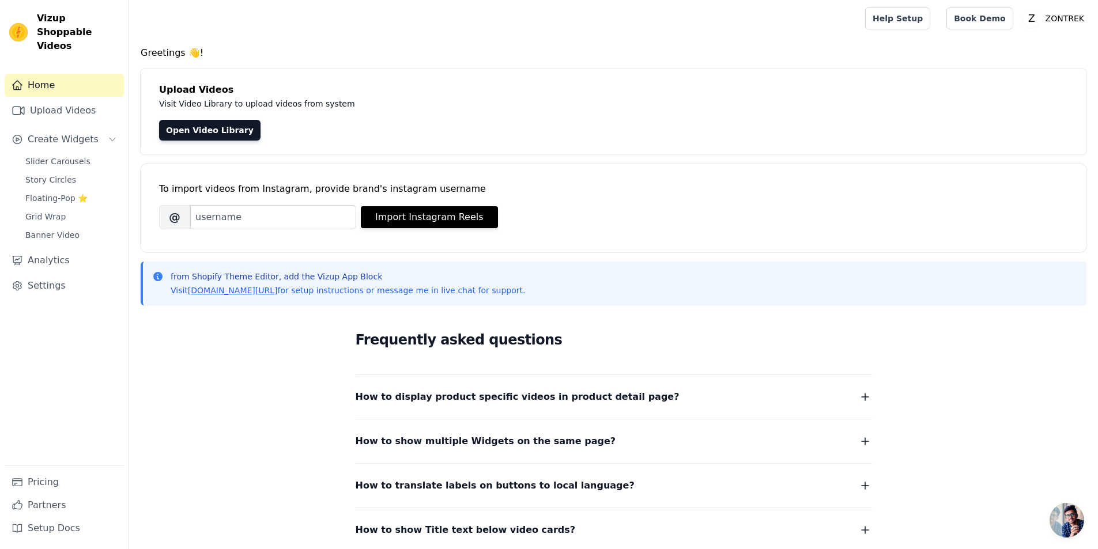
click at [276, 346] on div "Frequently asked questions How to display product specific videos in product de…" at bounding box center [614, 433] width 738 height 237
click at [930, 19] on link "Help Setup" at bounding box center [897, 18] width 65 height 22
click at [72, 99] on link "Upload Videos" at bounding box center [64, 110] width 119 height 23
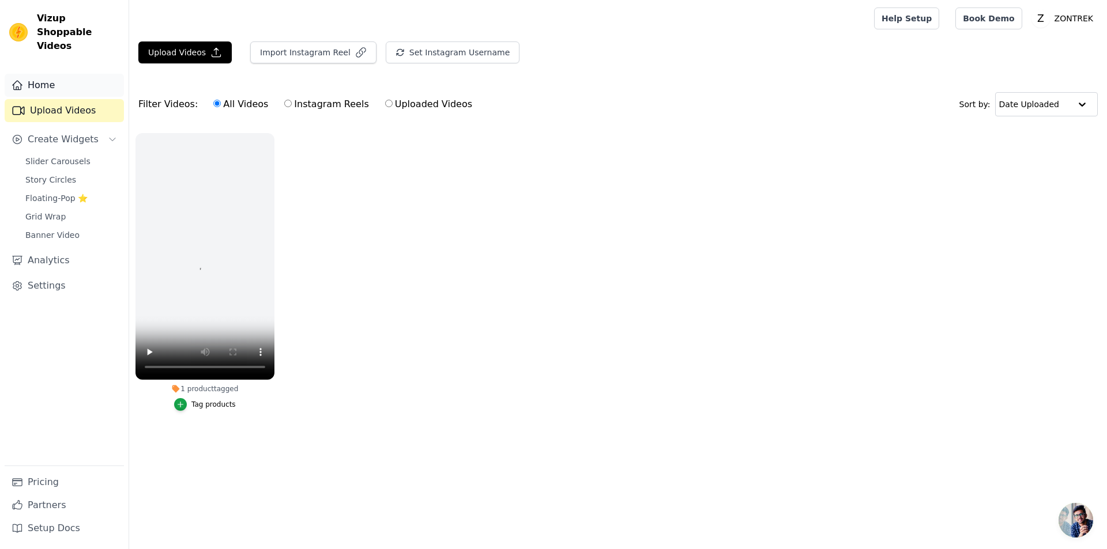
click at [51, 78] on link "Home" at bounding box center [64, 85] width 119 height 23
